Goal: Find contact information: Find contact information

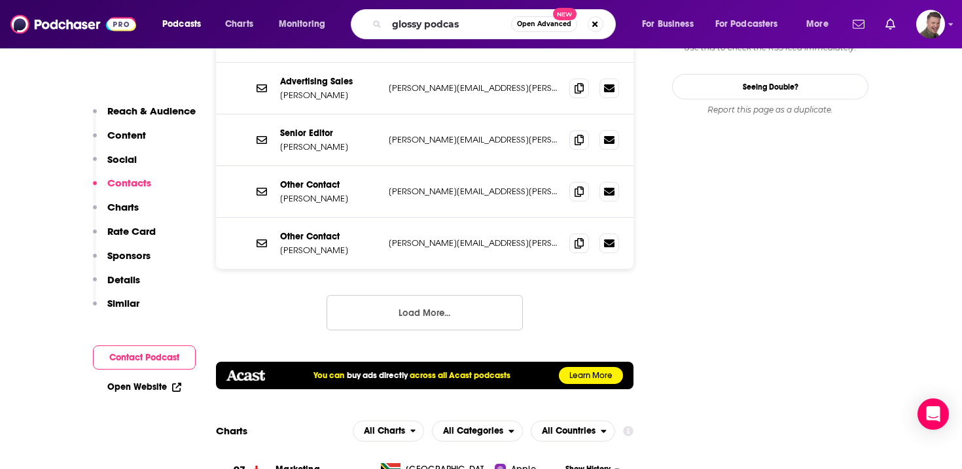
type input "glossy podcast"
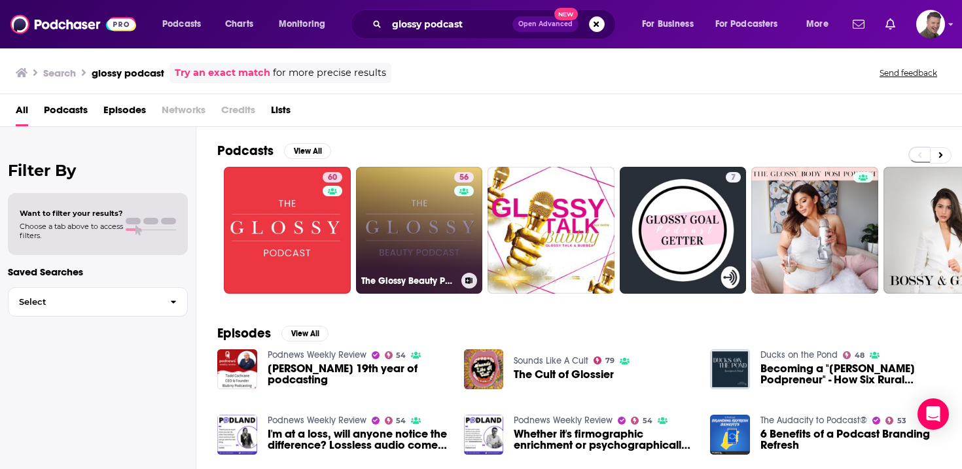
click at [418, 222] on link "56 The Glossy Beauty Podcast" at bounding box center [419, 230] width 127 height 127
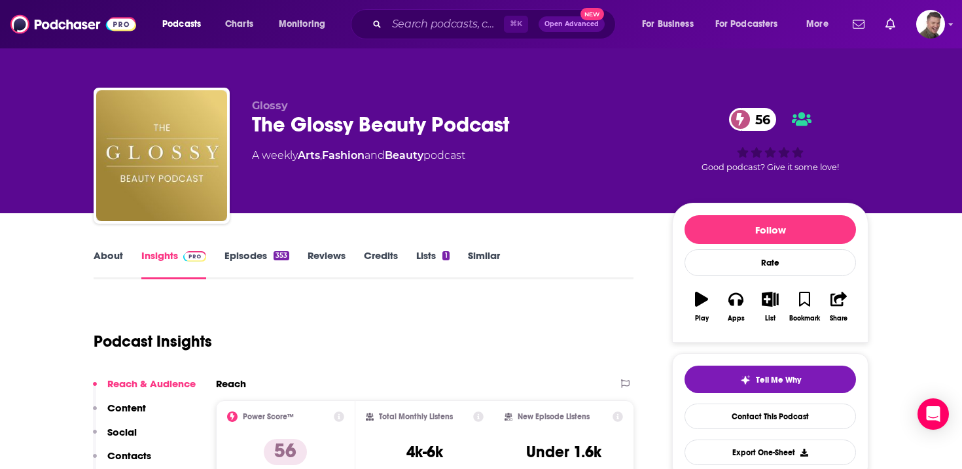
click at [115, 259] on link "About" at bounding box center [108, 264] width 29 height 30
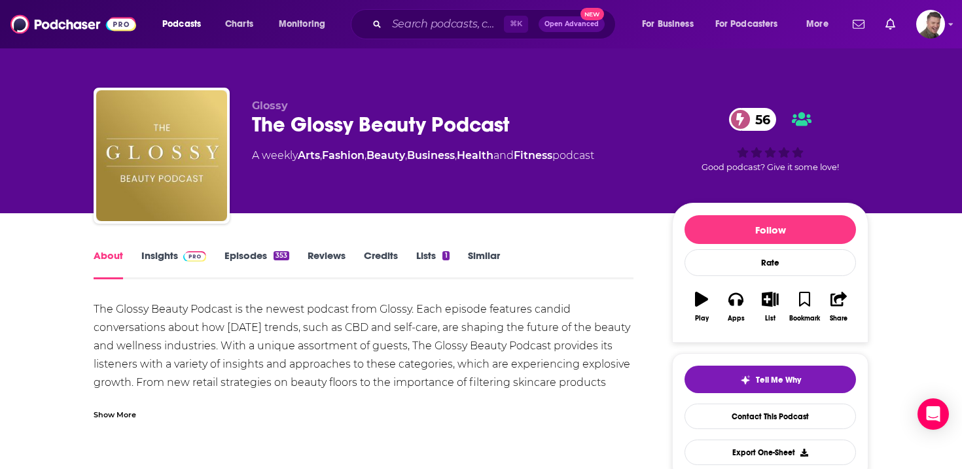
click at [147, 260] on link "Insights" at bounding box center [173, 264] width 65 height 30
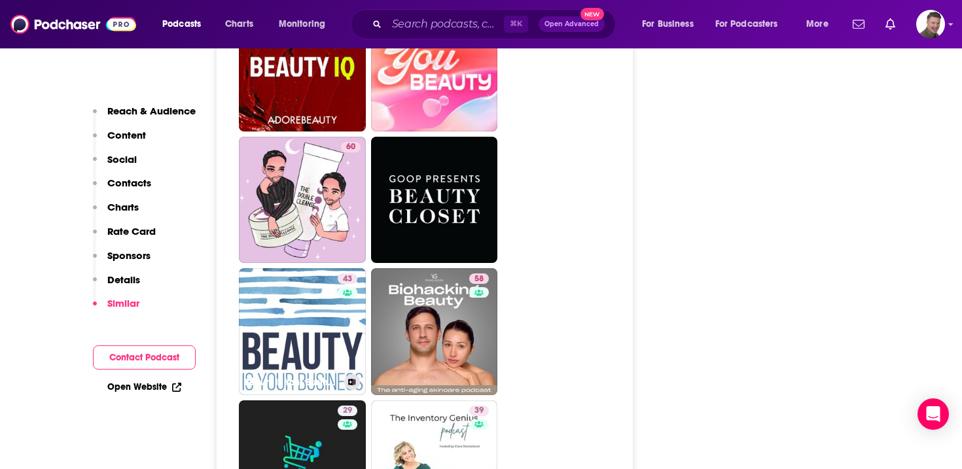
scroll to position [3155, 0]
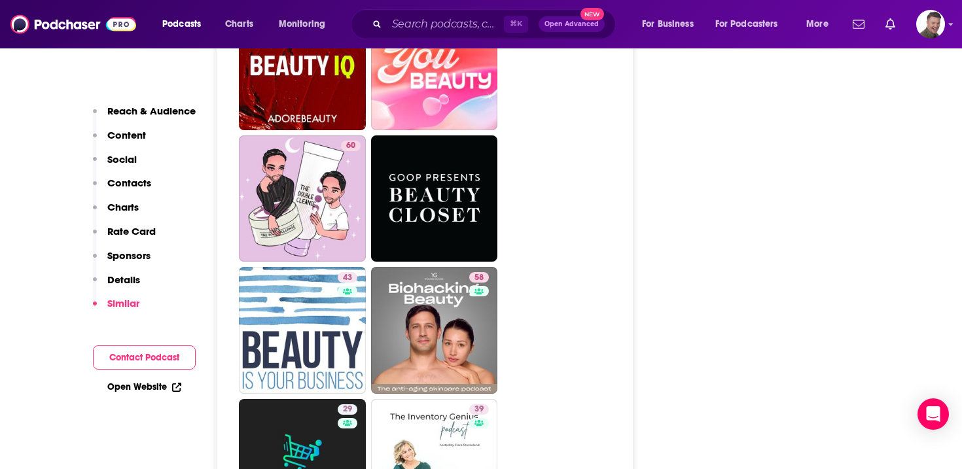
click at [139, 176] on div "Reach & Audience Content Social Contacts Charts Rate Card Sponsors Details Simi…" at bounding box center [144, 213] width 103 height 217
click at [139, 181] on p "Contacts" at bounding box center [129, 183] width 44 height 12
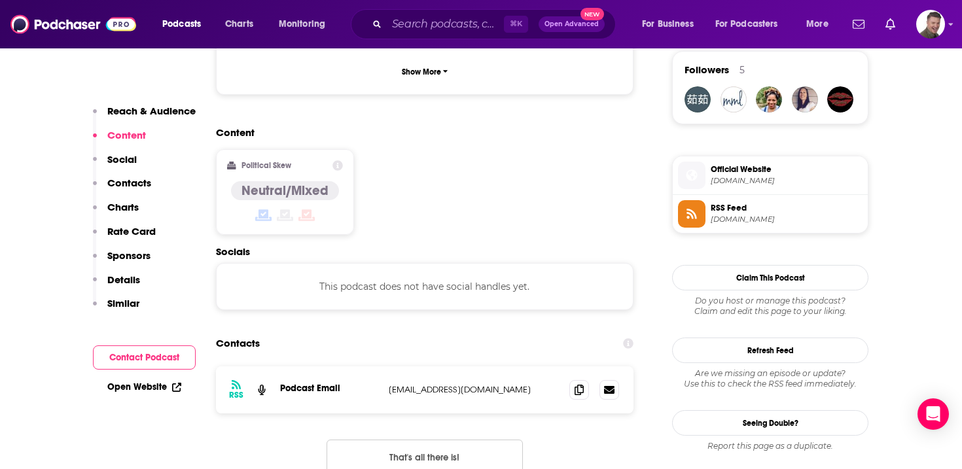
scroll to position [1005, 0]
